Goal: Find contact information: Find contact information

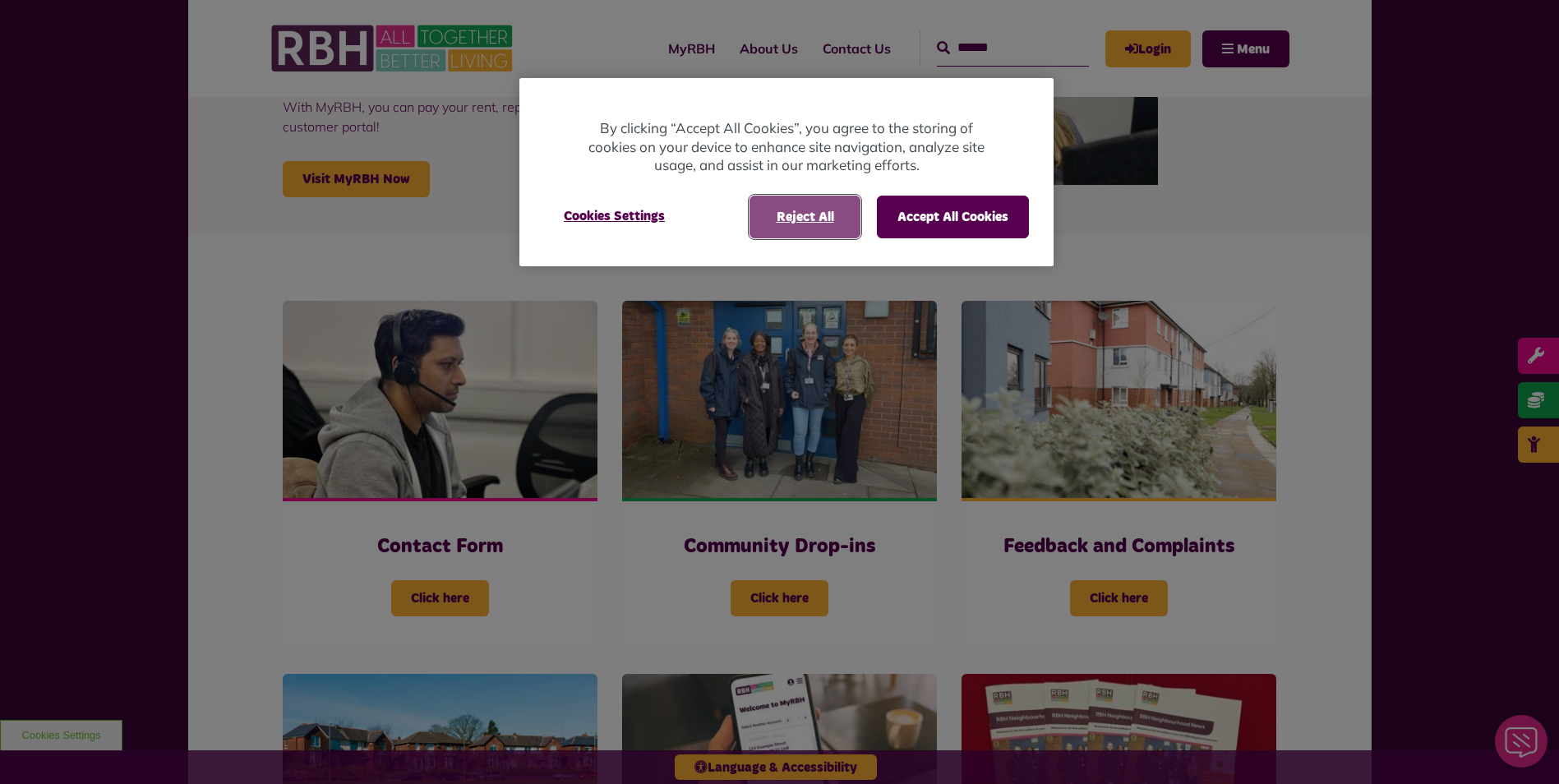
click at [808, 218] on button "Reject All" at bounding box center [805, 216] width 111 height 42
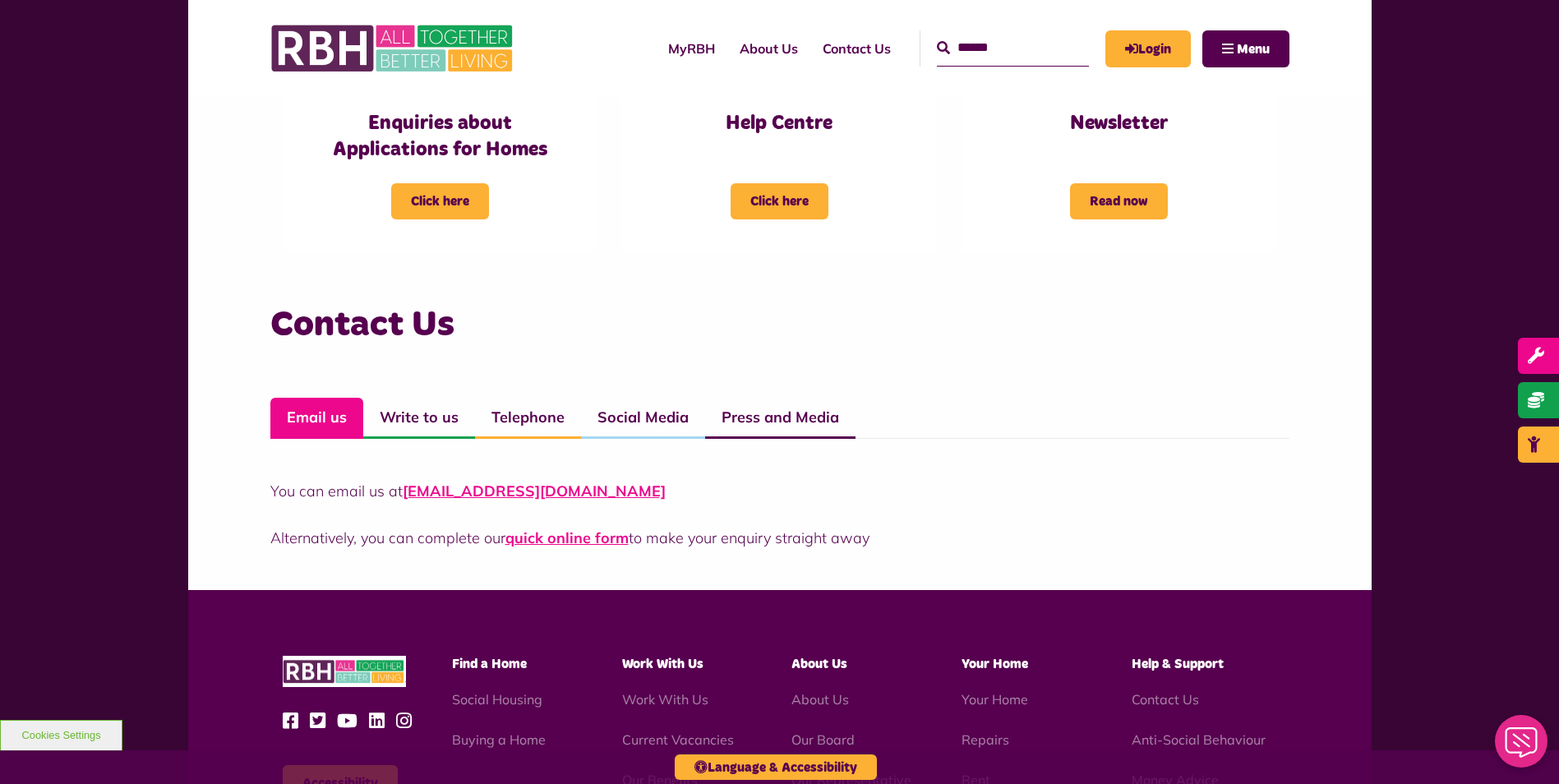
scroll to position [1150, 0]
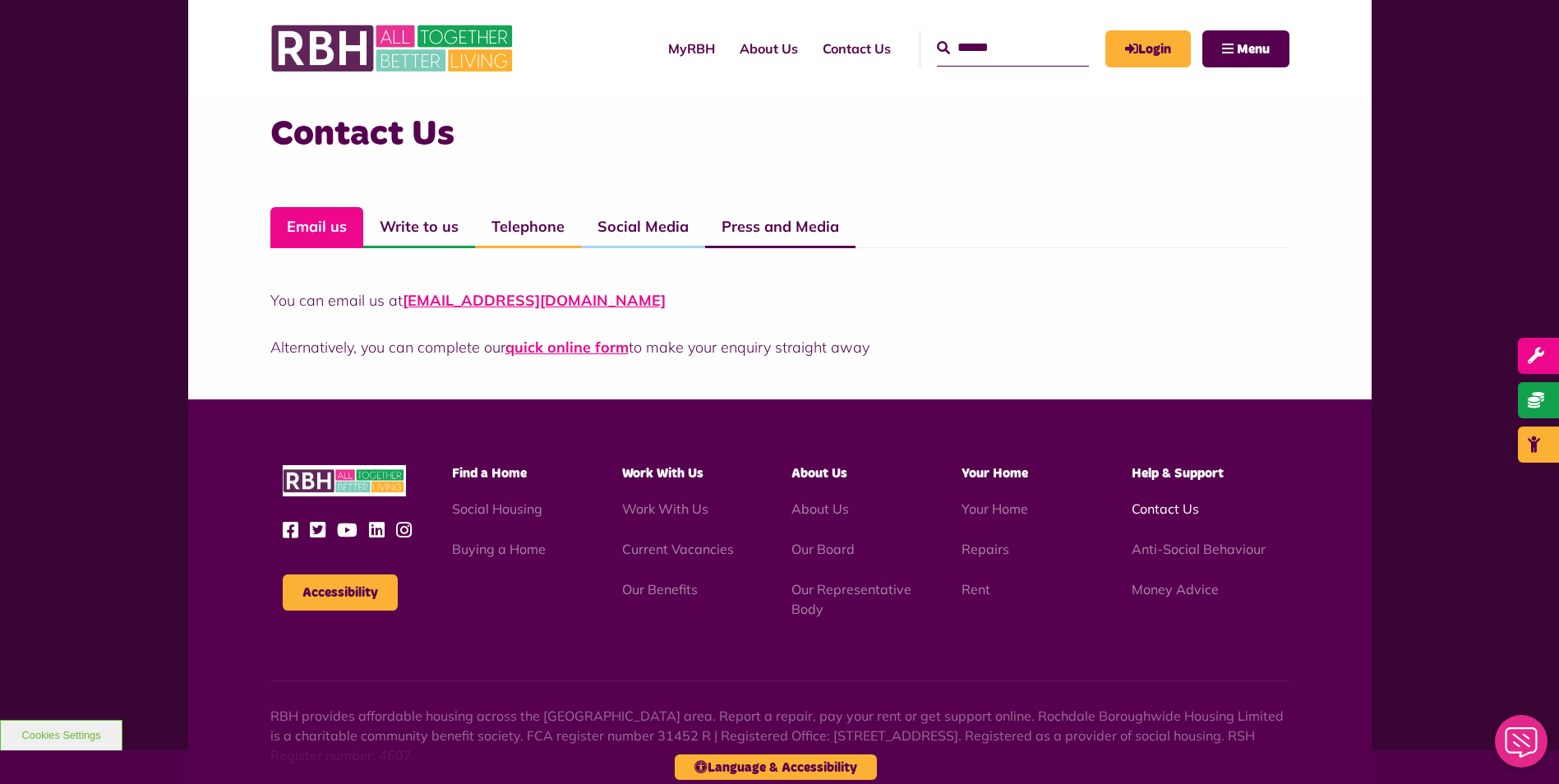
click at [1182, 510] on link "Contact Us" at bounding box center [1165, 508] width 68 height 16
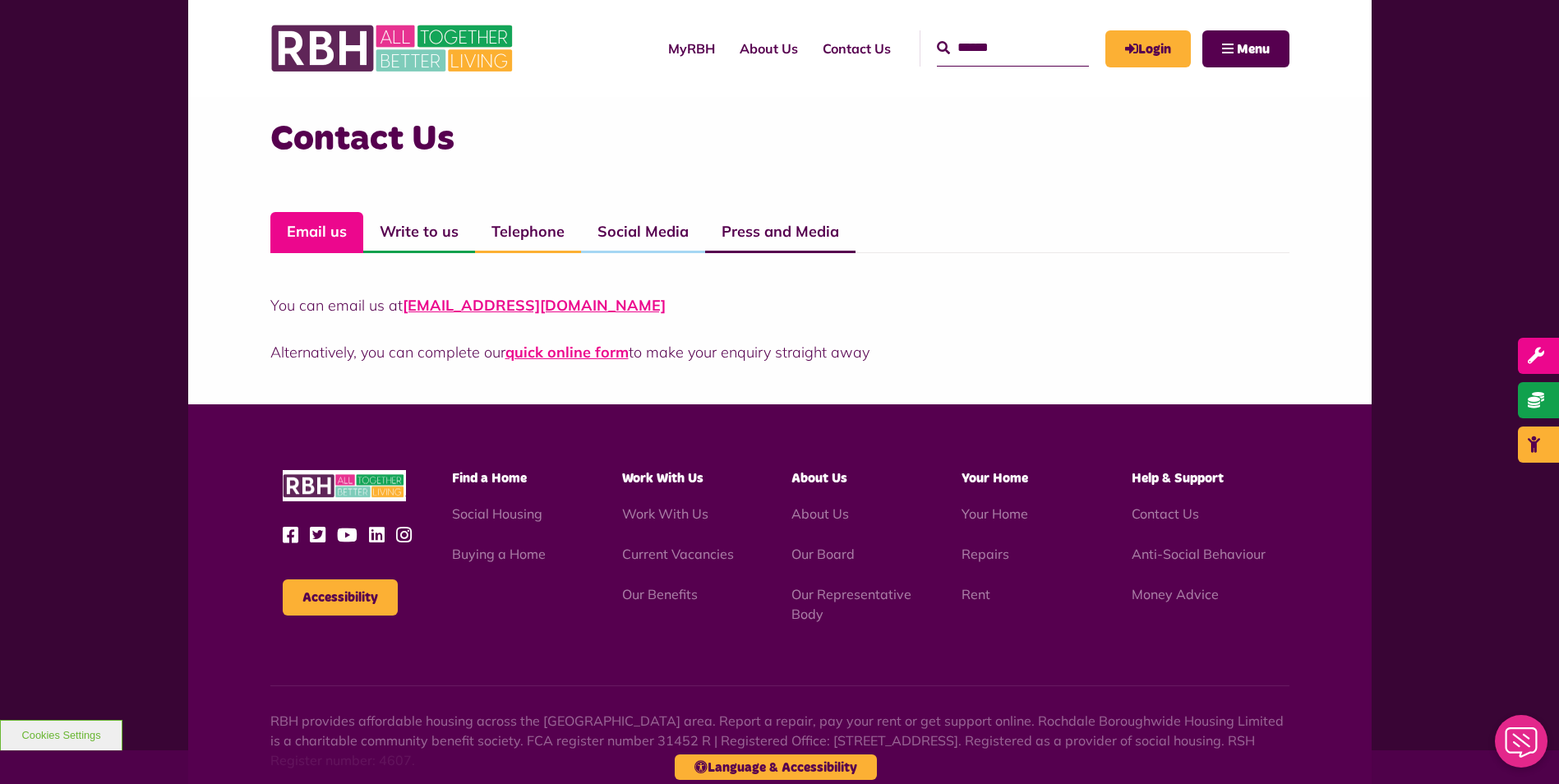
scroll to position [1253, 0]
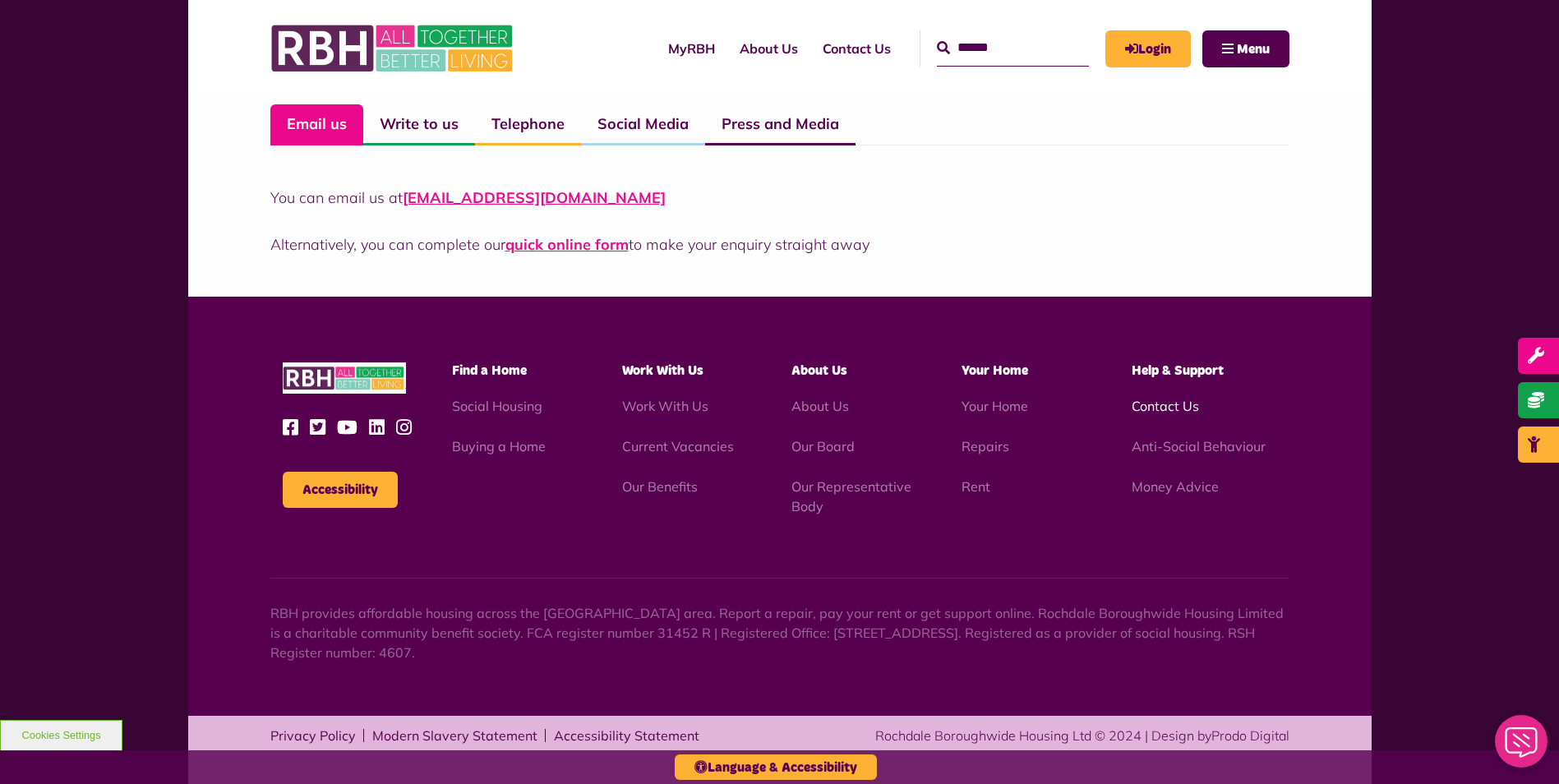
click at [1180, 414] on link "Contact Us" at bounding box center [1165, 406] width 68 height 16
